Goal: Use online tool/utility: Utilize a website feature to perform a specific function

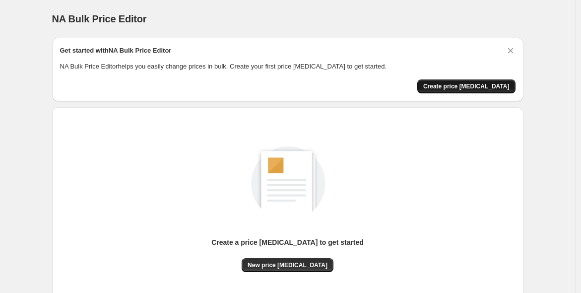
click at [494, 87] on span "Create price [MEDICAL_DATA]" at bounding box center [466, 86] width 86 height 8
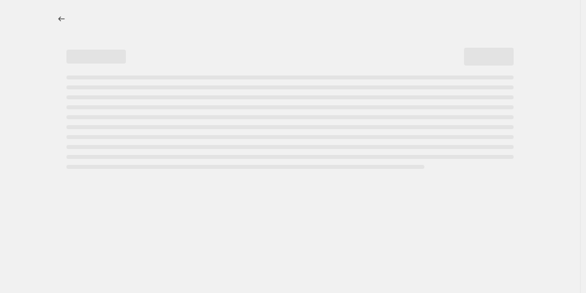
select select "percentage"
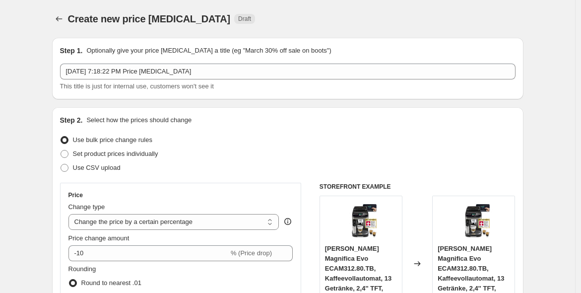
scroll to position [92, 0]
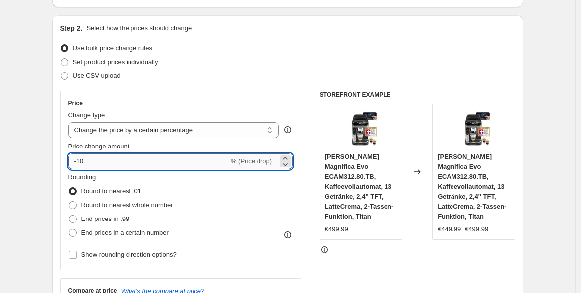
click at [116, 158] on input "-10" at bounding box center [148, 161] width 160 height 16
type input "-1"
type input "-25"
click at [109, 221] on span "End prices in .99" at bounding box center [105, 218] width 48 height 7
click at [69, 215] on input "End prices in .99" at bounding box center [69, 215] width 0 height 0
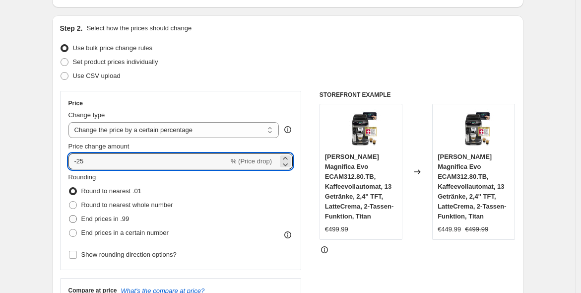
radio input "true"
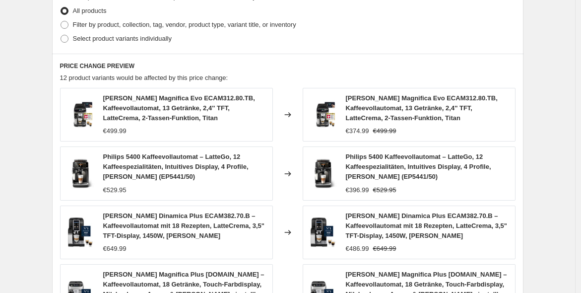
scroll to position [762, 0]
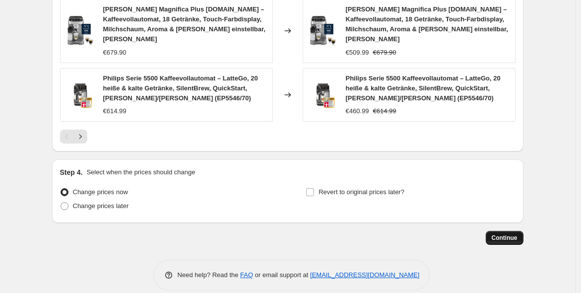
click at [500, 234] on span "Continue" at bounding box center [504, 238] width 26 height 8
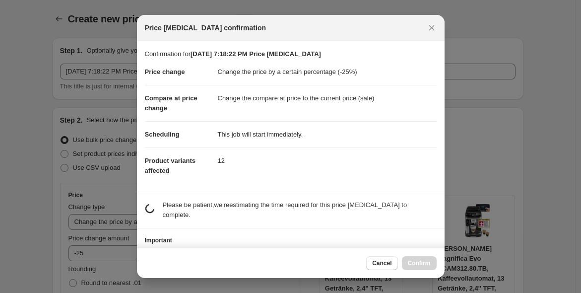
scroll to position [0, 0]
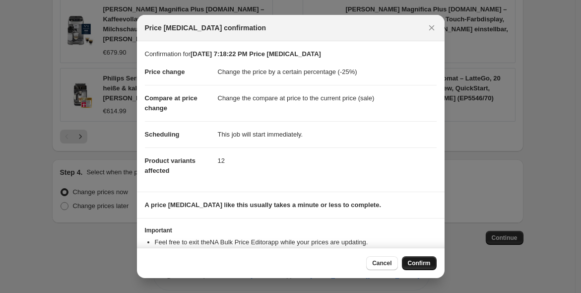
click at [426, 265] on span "Confirm" at bounding box center [419, 263] width 23 height 8
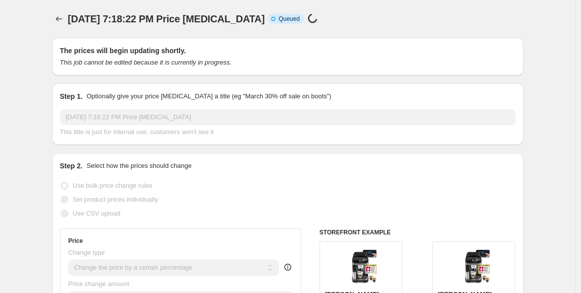
scroll to position [762, 0]
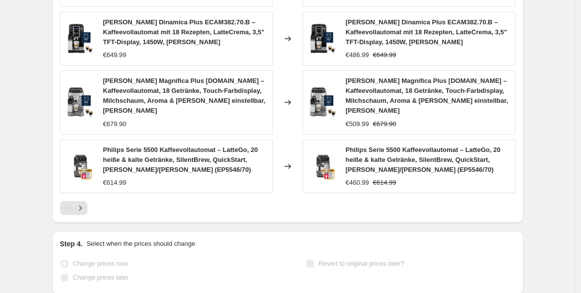
select select "percentage"
